Goal: Information Seeking & Learning: Find specific fact

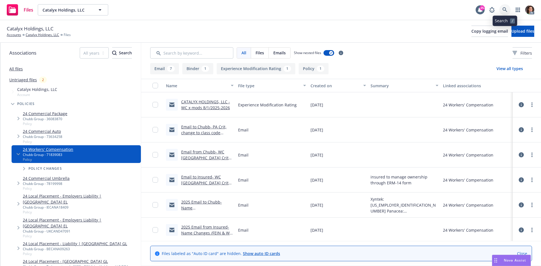
click at [504, 8] on icon at bounding box center [504, 9] width 5 height 5
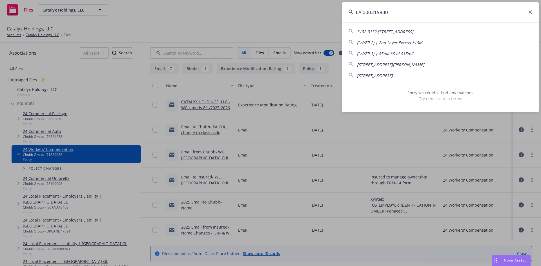
drag, startPoint x: 394, startPoint y: 12, endPoint x: 319, endPoint y: 15, distance: 75.9
click at [319, 15] on div "LA 000315830 3132-3132 1/2 LA MADERA AV EL MONTE, CA 91732 (LAYER 2) | 2nd Laye…" at bounding box center [270, 133] width 541 height 266
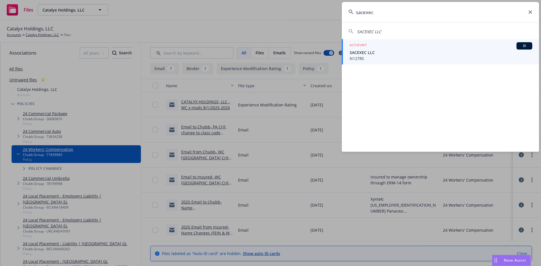
type input "sacexec"
click at [375, 42] on div "ACCOUNT BI" at bounding box center [441, 45] width 183 height 7
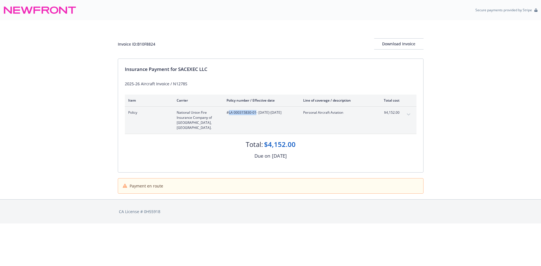
drag, startPoint x: 256, startPoint y: 113, endPoint x: 227, endPoint y: 112, distance: 28.7
click at [227, 112] on span "#LA 000315830-01 - 08/15/2025-08/15/2026" at bounding box center [260, 112] width 68 height 5
copy span "#LA 000315830-01"
click at [248, 105] on div "Item Carrier Policy number / Effective date Line of coverage / description Tota…" at bounding box center [271, 101] width 292 height 12
drag, startPoint x: 256, startPoint y: 113, endPoint x: 229, endPoint y: 114, distance: 26.5
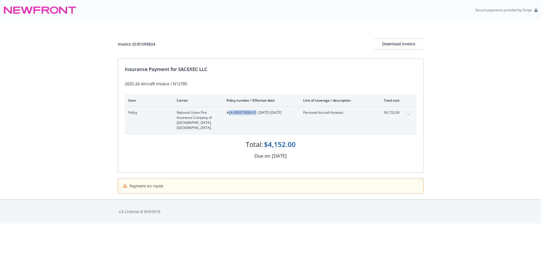
click at [229, 113] on span "#LA 000315830-01 - 08/15/2025-08/15/2026" at bounding box center [260, 112] width 68 height 5
copy span "LA 000315830-01"
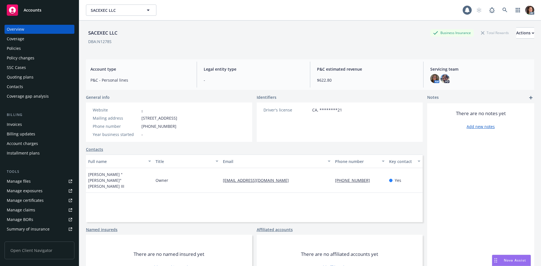
click at [16, 48] on div "Policies" at bounding box center [14, 48] width 14 height 9
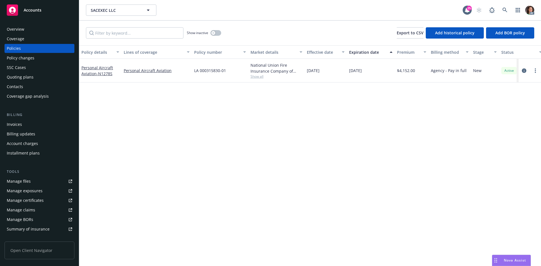
click at [103, 65] on div "Personal Aircraft Aviation - N1278S" at bounding box center [100, 71] width 38 height 12
click at [103, 66] on link "Personal Aircraft Aviation - N1278S" at bounding box center [97, 70] width 32 height 11
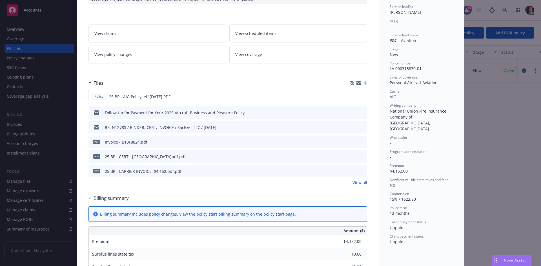
scroll to position [85, 0]
click at [360, 143] on button at bounding box center [362, 142] width 5 height 6
click at [360, 172] on icon "preview file" at bounding box center [361, 171] width 5 height 4
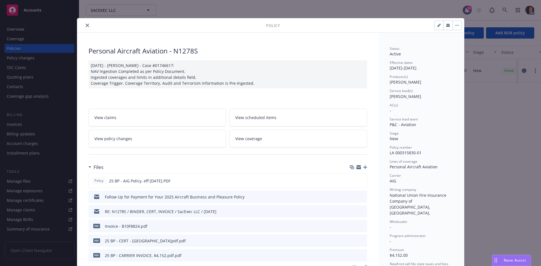
click at [87, 26] on button "close" at bounding box center [87, 25] width 7 height 7
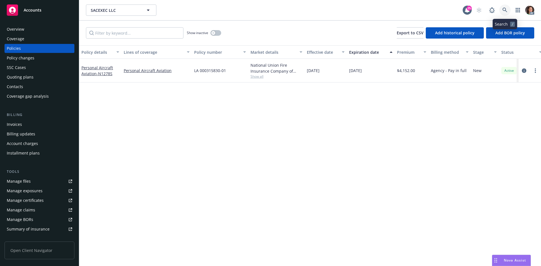
click at [506, 10] on icon at bounding box center [504, 10] width 5 height 5
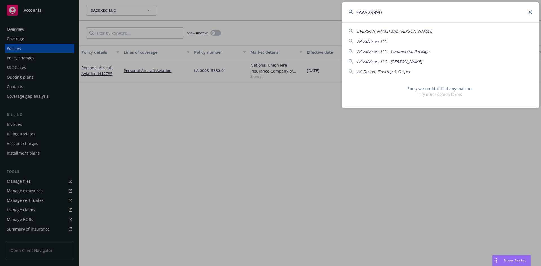
drag, startPoint x: 383, startPoint y: 13, endPoint x: 280, endPoint y: 11, distance: 103.4
click at [280, 11] on div "3AA929990 (Aaron Ekblad and Matthew Cohen) AA Advisors LLC AA Advisors LLC - Co…" at bounding box center [270, 133] width 541 height 266
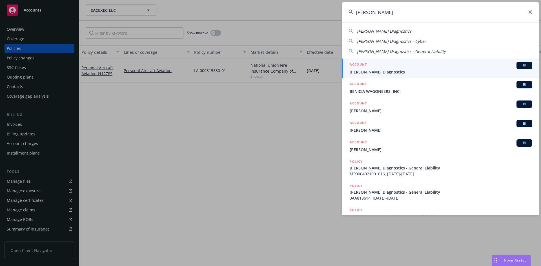
type input "waggoner"
click at [371, 63] on div "ACCOUNT BI" at bounding box center [441, 65] width 183 height 7
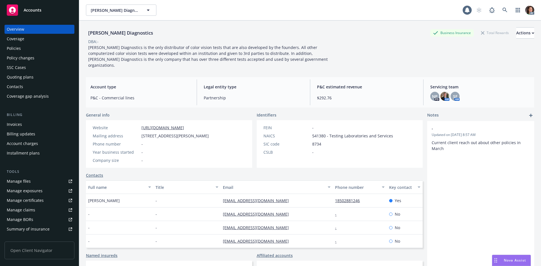
click at [22, 48] on div "Policies" at bounding box center [39, 48] width 65 height 9
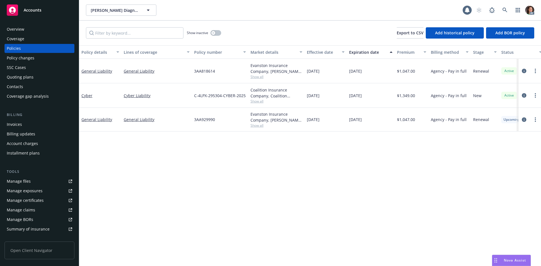
click at [337, 49] on div "Effective date" at bounding box center [323, 52] width 32 height 6
click at [329, 50] on div "Effective date" at bounding box center [323, 52] width 32 height 6
click at [97, 68] on link "General Liability" at bounding box center [96, 70] width 31 height 5
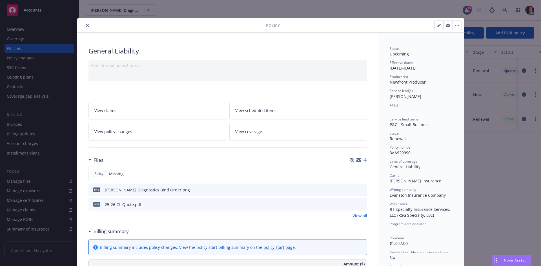
click at [84, 23] on button "close" at bounding box center [87, 25] width 7 height 7
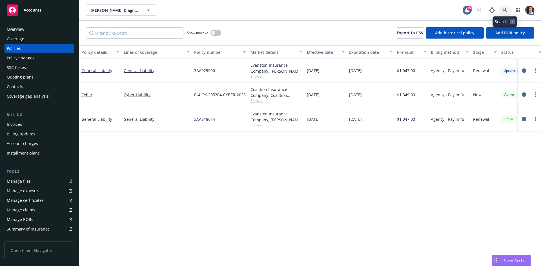
click at [507, 8] on link at bounding box center [504, 10] width 11 height 11
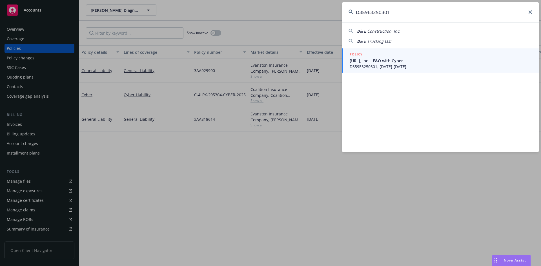
type input "D359E3250301"
click at [377, 57] on div "POLICY Orchestral.ai, Inc. - E&O with Cyber D359E3250301, 08/10/2025-08/10/2026" at bounding box center [441, 61] width 183 height 18
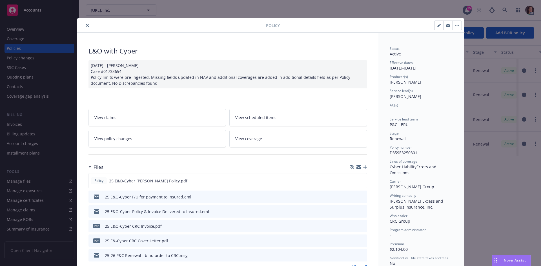
click at [359, 224] on icon "preview file" at bounding box center [361, 226] width 5 height 4
drag, startPoint x: 85, startPoint y: 25, endPoint x: 220, endPoint y: 2, distance: 136.9
click at [86, 25] on icon "close" at bounding box center [87, 25] width 3 height 3
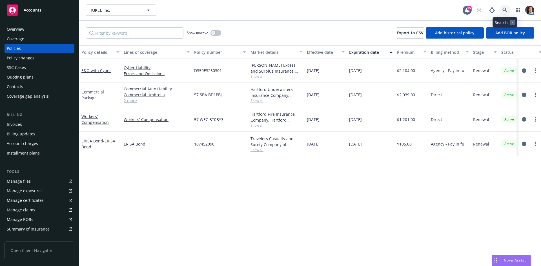
click at [508, 7] on link at bounding box center [504, 10] width 11 height 11
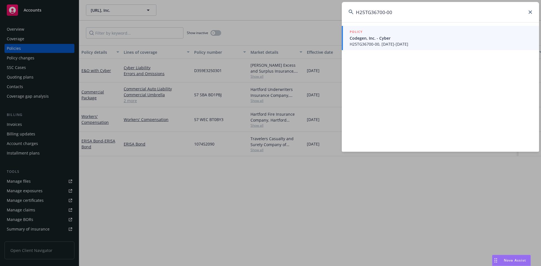
type input "H25TG36700-00"
click at [386, 43] on span "H25TG36700-00, 07/28/2025-07/28/2026" at bounding box center [441, 44] width 183 height 6
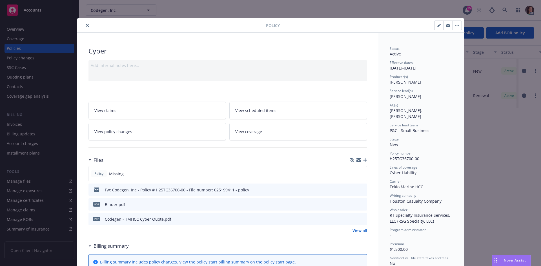
click at [88, 23] on div at bounding box center [172, 25] width 186 height 7
click at [86, 25] on icon "close" at bounding box center [87, 25] width 3 height 3
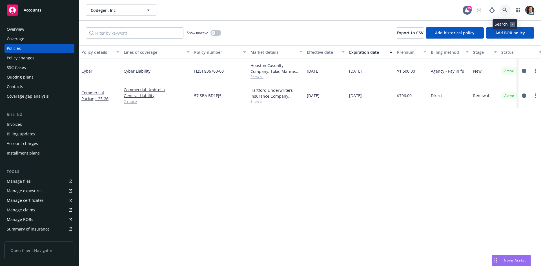
click at [506, 8] on icon at bounding box center [504, 10] width 5 height 5
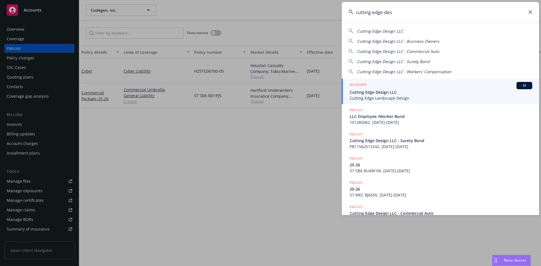
type input "cutting edge des"
click at [384, 92] on span "Cutting Edge Design LLC" at bounding box center [441, 92] width 183 height 6
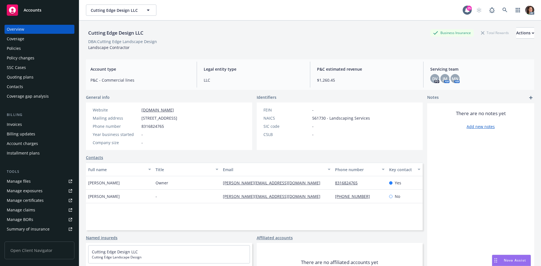
click at [32, 50] on div "Policies" at bounding box center [39, 48] width 65 height 9
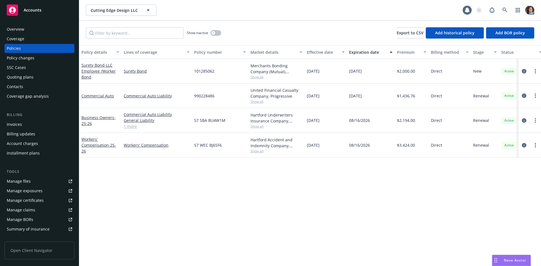
click at [310, 49] on div "Effective date" at bounding box center [323, 52] width 32 height 6
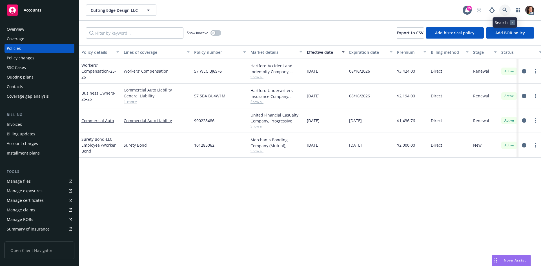
click at [503, 11] on icon at bounding box center [504, 10] width 5 height 5
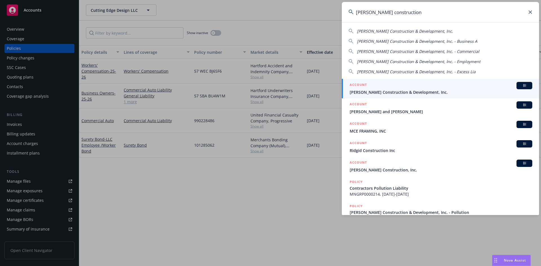
type input "reid construction"
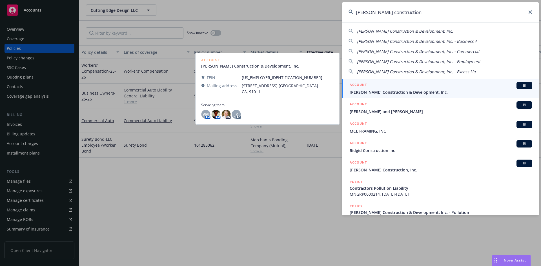
click at [376, 86] on div "ACCOUNT BI" at bounding box center [441, 85] width 183 height 7
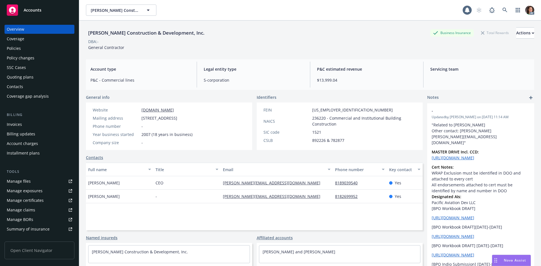
click at [21, 49] on div "Policies" at bounding box center [39, 48] width 65 height 9
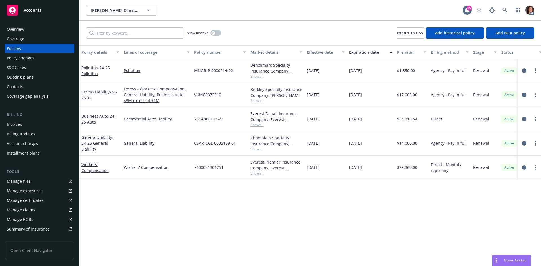
click at [325, 53] on div "Effective date" at bounding box center [323, 52] width 32 height 6
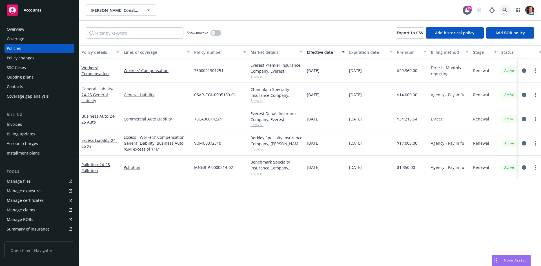
click at [503, 10] on icon at bounding box center [504, 10] width 5 height 5
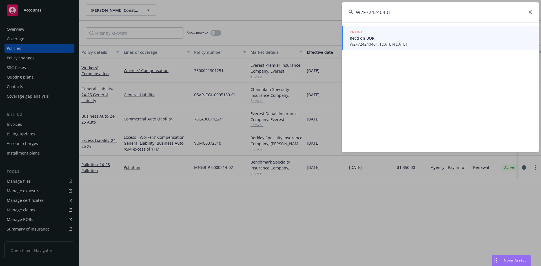
type input "W2F724240401"
click at [381, 39] on span "Recd on BOR" at bounding box center [441, 38] width 183 height 6
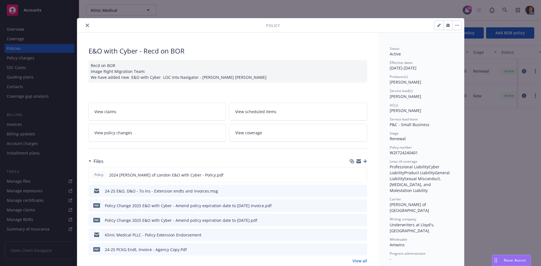
click at [82, 21] on div "Policy" at bounding box center [270, 25] width 387 height 14
click at [86, 24] on icon "close" at bounding box center [87, 25] width 3 height 3
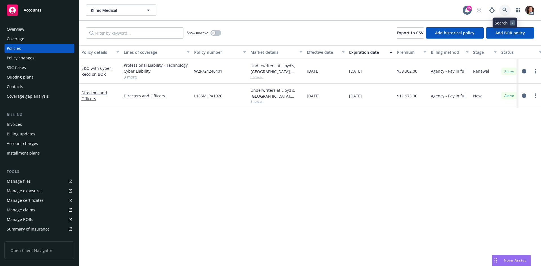
click at [504, 10] on icon at bounding box center [504, 10] width 5 height 5
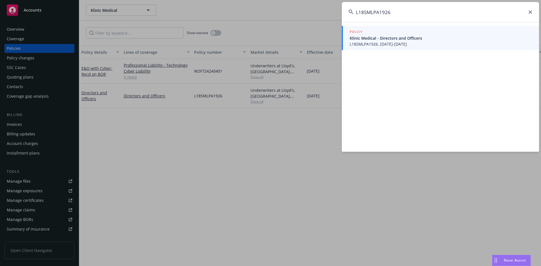
type input "L18SMLPA1926"
drag, startPoint x: 401, startPoint y: 32, endPoint x: 396, endPoint y: 36, distance: 6.5
click at [396, 36] on span "Klinic Medical - Directors and Officers" at bounding box center [441, 38] width 183 height 6
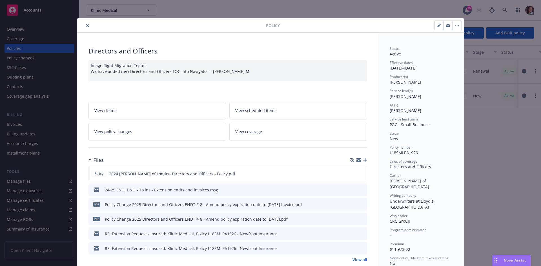
click at [86, 25] on icon "close" at bounding box center [87, 25] width 3 height 3
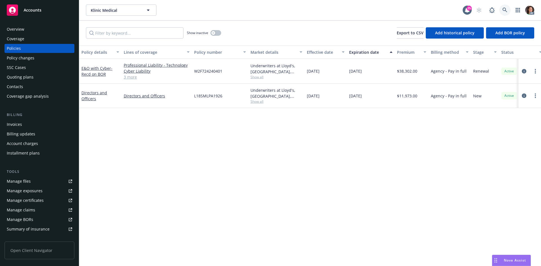
click at [508, 14] on link at bounding box center [504, 10] width 11 height 11
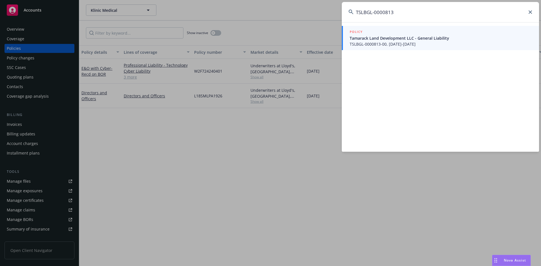
type input "TSLBGL-0000813"
click at [397, 41] on span "Tamarack Land Development LLC - General Liability" at bounding box center [441, 38] width 183 height 6
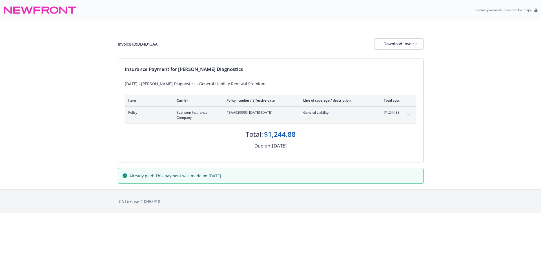
click at [232, 113] on span "#3AA929990 - 09/26/2025-09/26/2026" at bounding box center [260, 112] width 68 height 5
copy span "3AA929990"
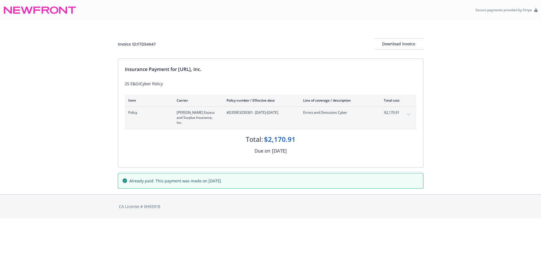
click at [232, 113] on span "#D359E3250301 - [DATE]-[DATE]" at bounding box center [260, 112] width 68 height 5
click at [231, 117] on div "#D359E3250301 - [DATE]-[DATE]" at bounding box center [260, 117] width 68 height 15
drag, startPoint x: 246, startPoint y: 110, endPoint x: 242, endPoint y: 112, distance: 4.2
click at [245, 110] on span "#D359E3250301 - [DATE]-[DATE]" at bounding box center [260, 112] width 68 height 5
click at [242, 112] on span "#D359E3250301 - [DATE]-[DATE]" at bounding box center [260, 112] width 68 height 5
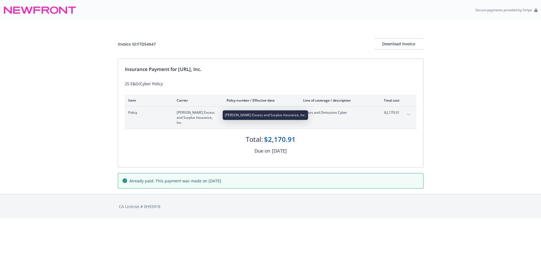
click at [233, 116] on div "#D359E3250301 - [DATE]-[DATE]" at bounding box center [260, 117] width 68 height 15
click at [232, 117] on div "#D359E3250301 - [DATE]-[DATE]" at bounding box center [260, 117] width 68 height 15
click at [241, 111] on span "#D359E3250301 - [DATE]-[DATE]" at bounding box center [260, 112] width 68 height 5
click at [238, 114] on span "#D359E3250301 - [DATE]-[DATE]" at bounding box center [260, 112] width 68 height 5
copy span "D359E3250301"
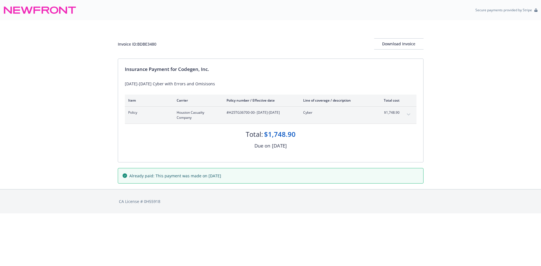
click at [248, 112] on span "#H25TG36700-00 - 07/28/2025-07/28/2026" at bounding box center [260, 112] width 68 height 5
drag, startPoint x: 254, startPoint y: 112, endPoint x: 228, endPoint y: 114, distance: 25.4
click at [228, 114] on span "#H25TG36700-00 - 07/28/2025-07/28/2026" at bounding box center [260, 112] width 68 height 5
copy span "H25TG36700-00"
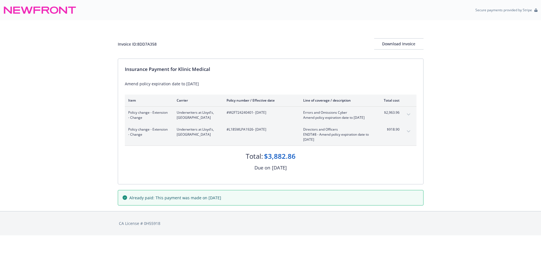
click at [237, 111] on span "#W2F724240401 - [DATE]" at bounding box center [260, 112] width 68 height 5
copy span "W2F724240401"
click at [253, 132] on span "#L18SMLPA1926 - 08/24/2025" at bounding box center [260, 129] width 68 height 5
click at [252, 132] on span "#L18SMLPA1926 - 08/24/2025" at bounding box center [260, 129] width 68 height 5
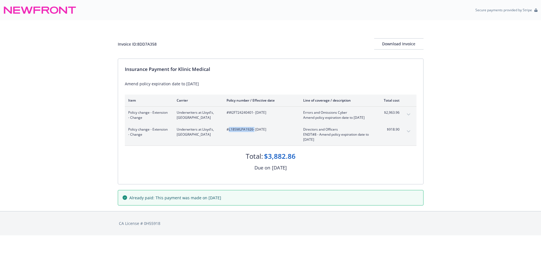
click at [252, 132] on span "#L18SMLPA1926 - 08/24/2025" at bounding box center [260, 129] width 68 height 5
copy span "L18SMLPA1926"
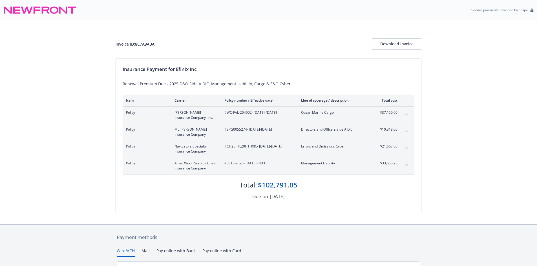
click at [178, 69] on div "Insurance Payment for Efinix Inc" at bounding box center [269, 69] width 292 height 7
click at [175, 69] on div "Insurance Payment for Efinix Inc" at bounding box center [269, 69] width 292 height 7
drag, startPoint x: 176, startPoint y: 68, endPoint x: 220, endPoint y: 72, distance: 43.8
click at [220, 72] on div "Insurance Payment for Efinix Inc" at bounding box center [269, 69] width 292 height 7
copy div "Efinix Inc"
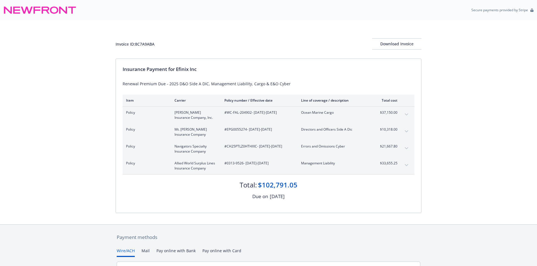
click at [145, 44] on div "Invoice ID: 8C7A9ABA" at bounding box center [134, 44] width 39 height 6
copy div "8C7A9ABA"
drag, startPoint x: 252, startPoint y: 114, endPoint x: 226, endPoint y: 113, distance: 25.1
click at [226, 113] on span "#WC-FAL-204902 - 08/01/2025-08/01/2026" at bounding box center [258, 112] width 68 height 5
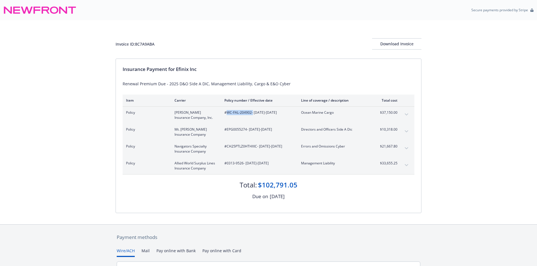
copy span "WC-FAL-204902"
click at [239, 126] on div "Policy Mt. Hawley Insurance Company #EPG0055274 - 08/01/2025-08/01/2026 Directo…" at bounding box center [269, 132] width 292 height 17
copy span "EPG0055274"
click at [241, 146] on span "#CH25PTLZ0HTHXIC - 08/01/2025-08/01/2026" at bounding box center [258, 146] width 68 height 5
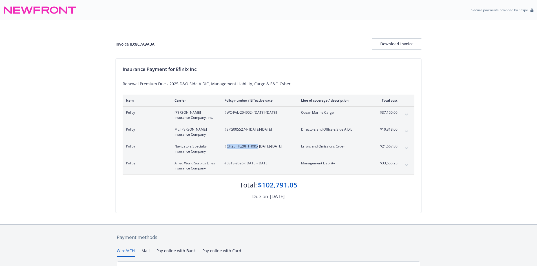
click at [241, 146] on span "#CH25PTLZ0HTHXIC - 08/01/2025-08/01/2026" at bounding box center [258, 146] width 68 height 5
copy span "CH25PTLZ0HTHXIC"
drag, startPoint x: 243, startPoint y: 164, endPoint x: 226, endPoint y: 164, distance: 16.6
click at [226, 164] on span "#0313-9526 - 08/01/2025-08/01/2026" at bounding box center [258, 163] width 68 height 5
copy span "0313-9526"
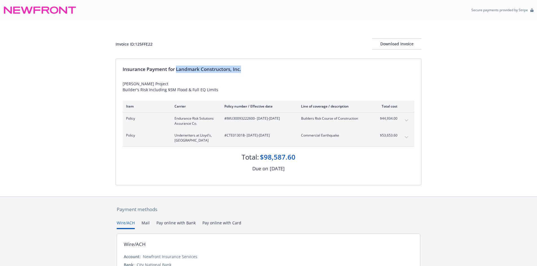
drag, startPoint x: 176, startPoint y: 69, endPoint x: 243, endPoint y: 70, distance: 67.1
click at [243, 70] on div "Insurance Payment for Landmark Constructors, Inc." at bounding box center [269, 69] width 292 height 7
copy div "Landmark Constructors, Inc."
click at [143, 45] on div "Invoice ID: 125FFE22" at bounding box center [133, 44] width 37 height 6
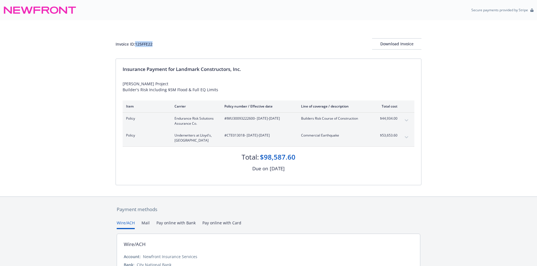
copy div "125FFE22"
click at [246, 117] on span "#IMU30093222600 - [DATE]-[DATE]" at bounding box center [258, 118] width 68 height 5
copy span "IMU30093222600"
click at [231, 131] on div "Policy Underwriters at Lloyd's, London #CTE013018 - 07/21/2025-04/21/2026 Comme…" at bounding box center [269, 138] width 292 height 17
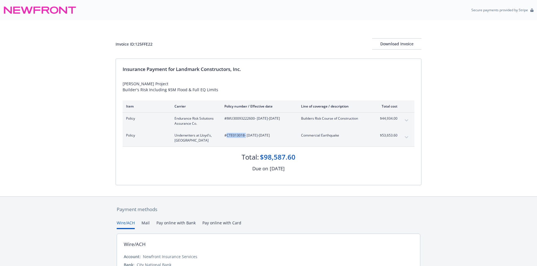
click at [231, 131] on div "Policy Underwriters at Lloyd's, London #CTE013018 - 07/21/2025-04/21/2026 Comme…" at bounding box center [269, 138] width 292 height 17
copy span "CTE013018"
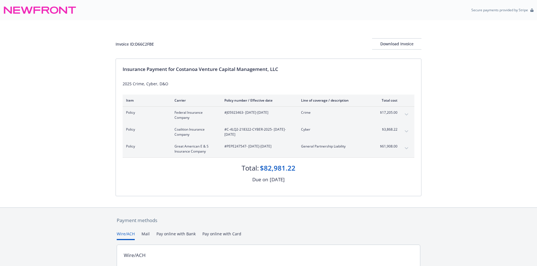
click at [232, 113] on span "#J05923463 - 08/01/2025-08/01/2026" at bounding box center [258, 112] width 68 height 5
copy span "J05923463"
click at [268, 128] on span "#C-4LQ2-218322-CYBER-2025 - 08/01/2025-08/01/2026" at bounding box center [258, 132] width 68 height 10
drag, startPoint x: 270, startPoint y: 128, endPoint x: 226, endPoint y: 128, distance: 43.9
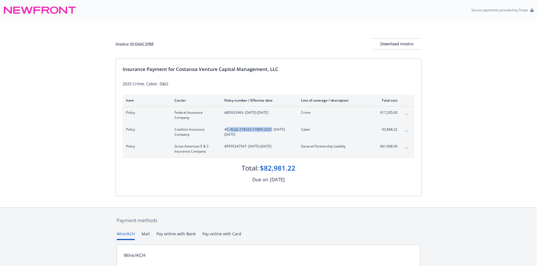
click at [226, 128] on span "#C-4LQ2-218322-CYBER-2025 - 08/01/2025-08/01/2026" at bounding box center [258, 132] width 68 height 10
copy span "C-4LQ2-218322-CYBER-2025"
click at [242, 144] on span "#PEPE247547 - 08/01/2025-08/01/2026" at bounding box center [258, 146] width 68 height 5
copy span "PEPE247547"
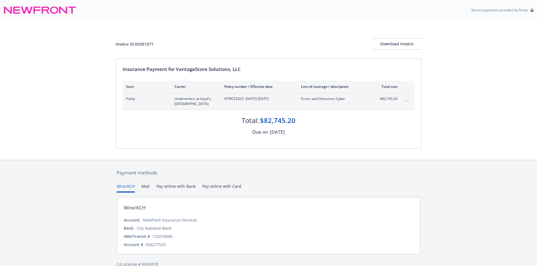
click at [234, 97] on span "#TRICE2425 - [DATE]-[DATE]" at bounding box center [258, 98] width 68 height 5
copy span "TRICE2425"
